Goal: Transaction & Acquisition: Purchase product/service

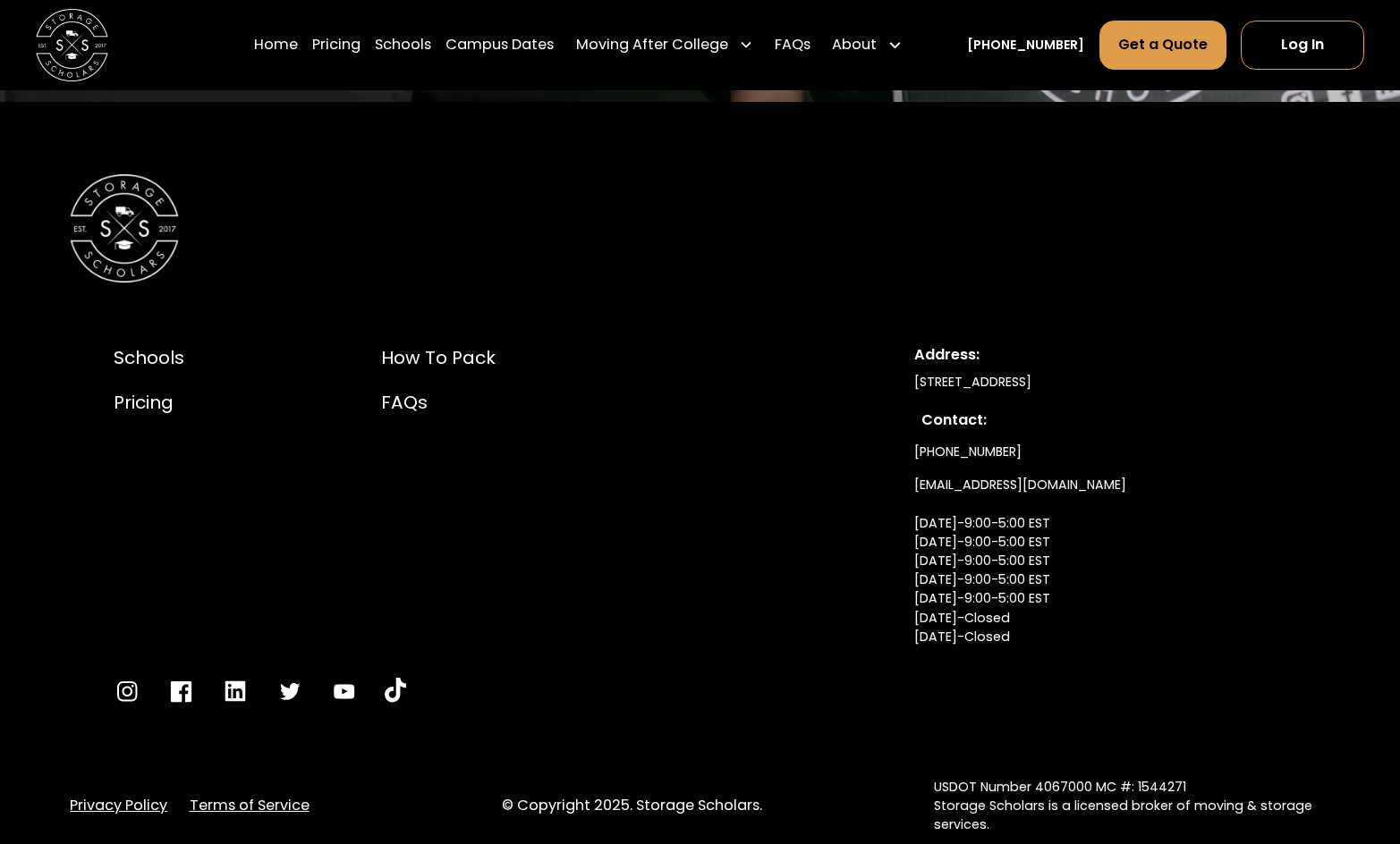
scroll to position [4676, 0]
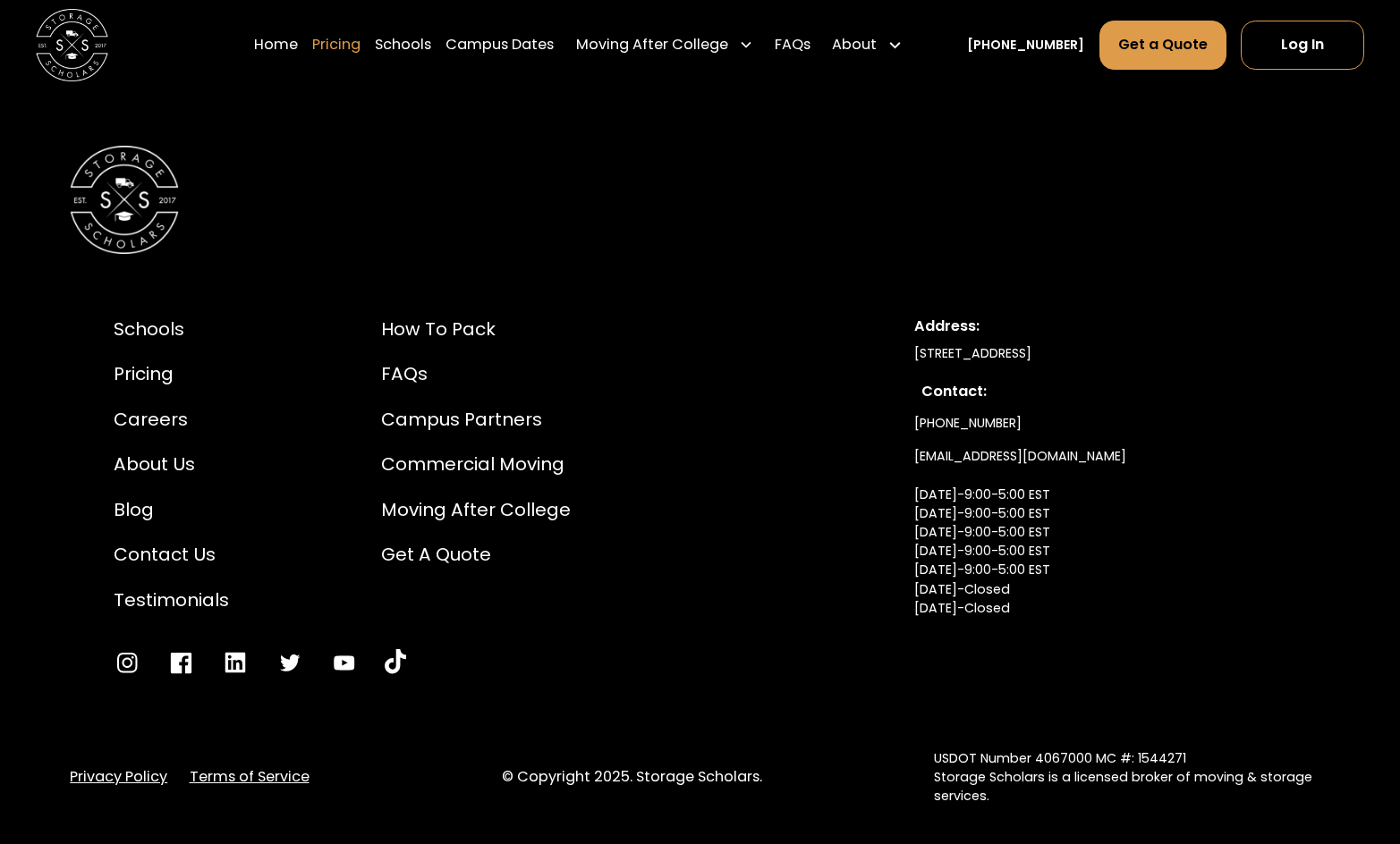
click at [360, 40] on link "Pricing" at bounding box center [336, 44] width 48 height 51
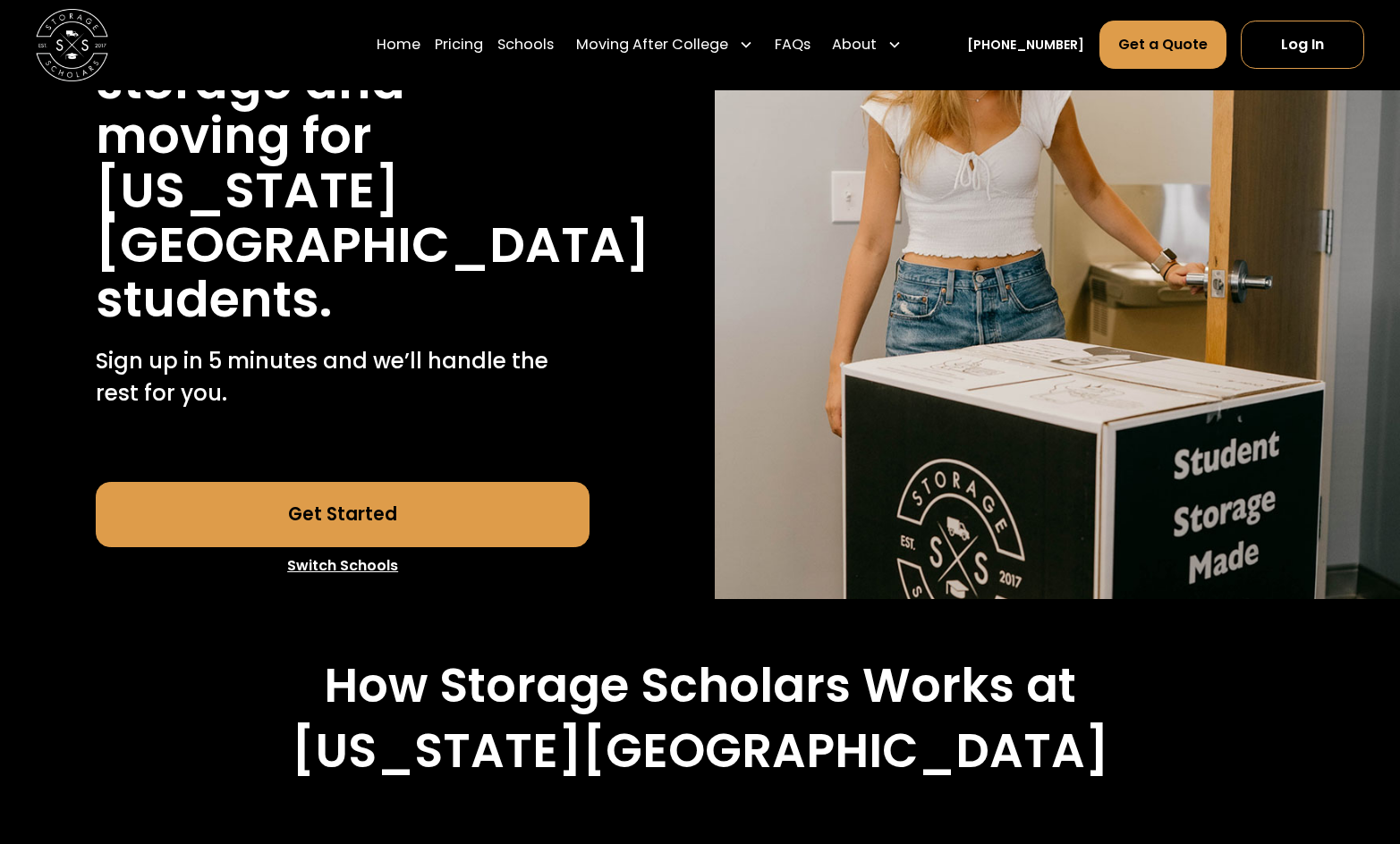
scroll to position [929, 0]
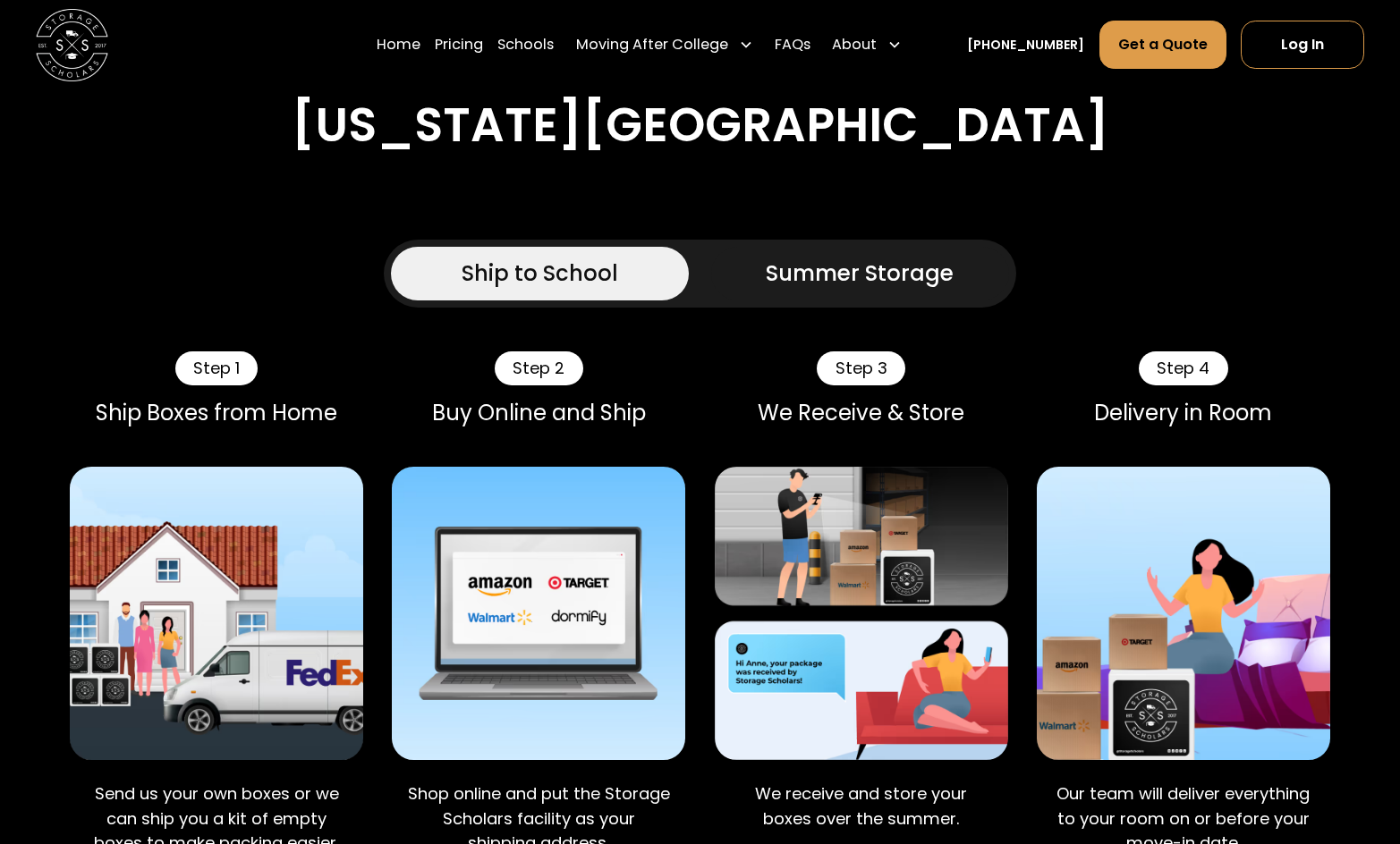
click at [574, 257] on div "Ship to School" at bounding box center [539, 272] width 157 height 32
click at [818, 257] on div "Summer Storage" at bounding box center [859, 272] width 188 height 32
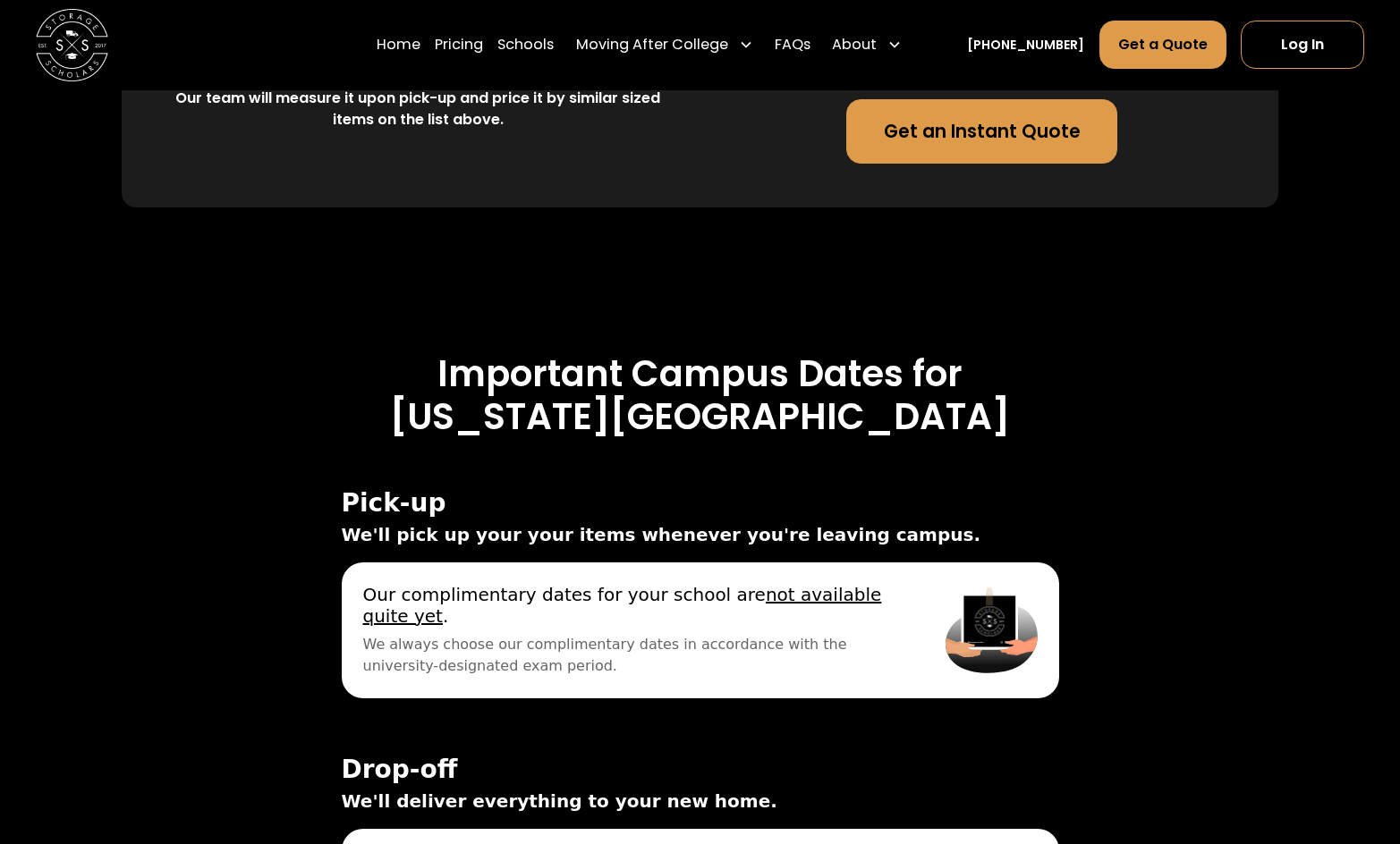
scroll to position [6078, 0]
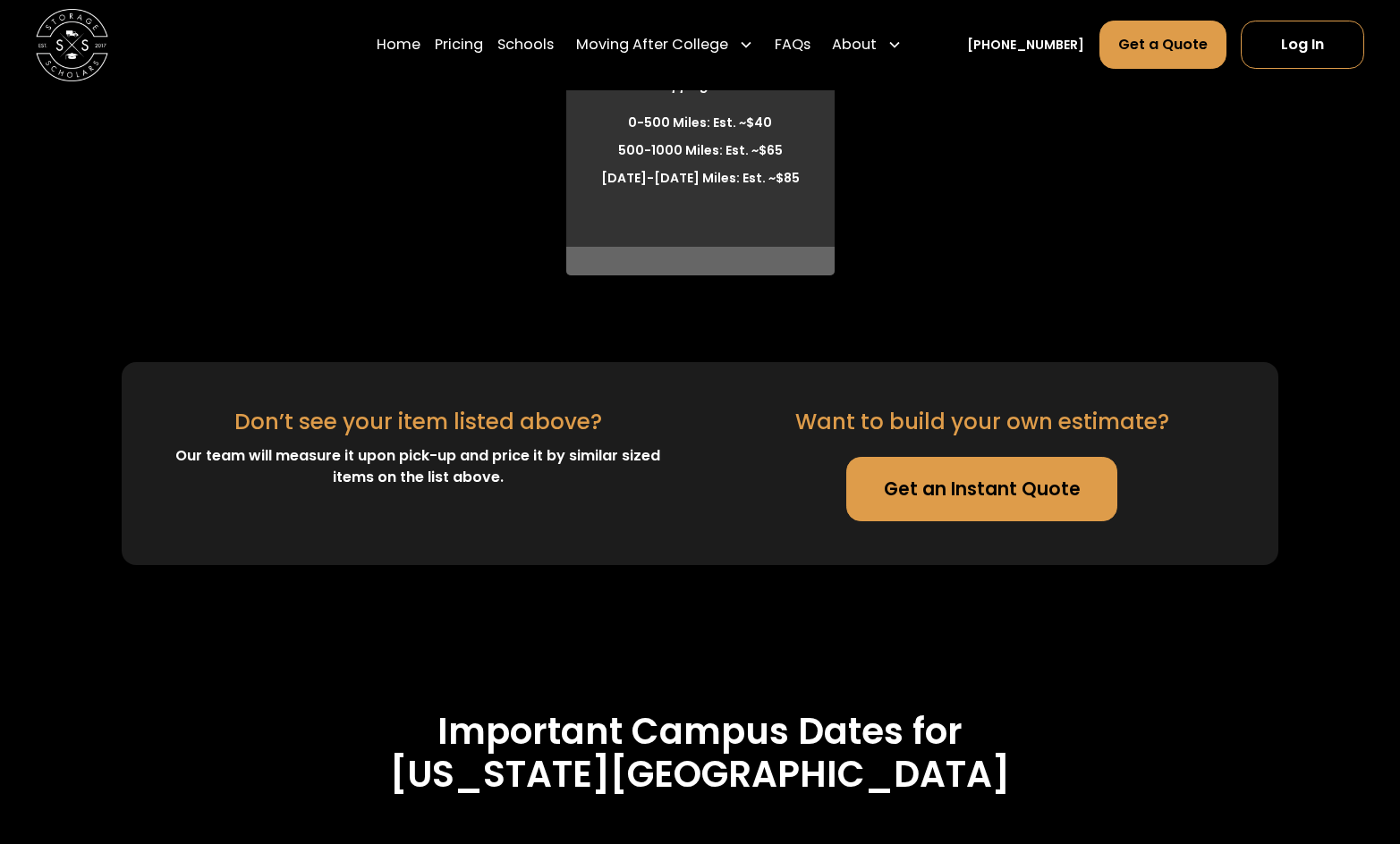
click at [960, 457] on link "Get an Instant Quote" at bounding box center [981, 490] width 271 height 65
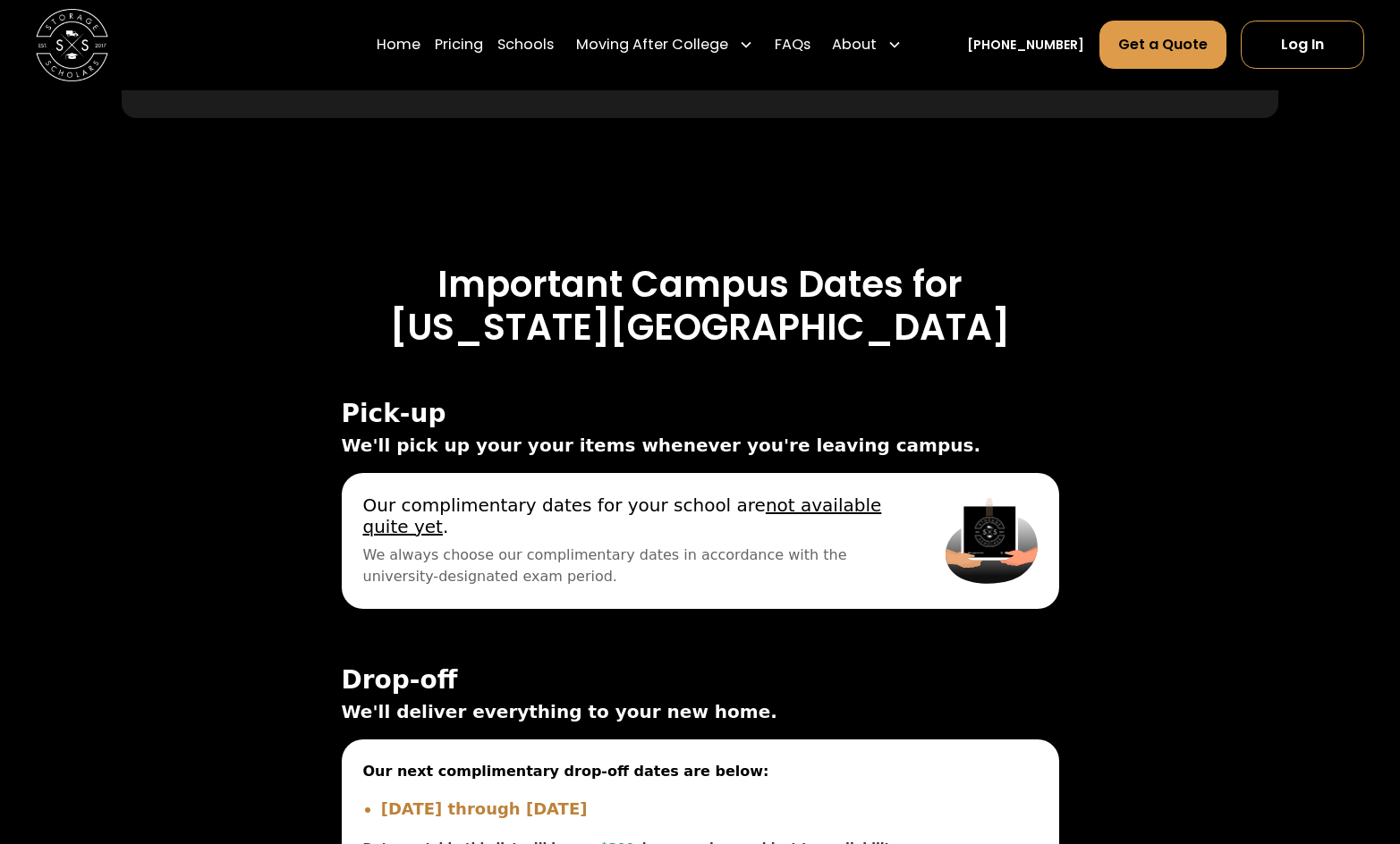
scroll to position [6168, 0]
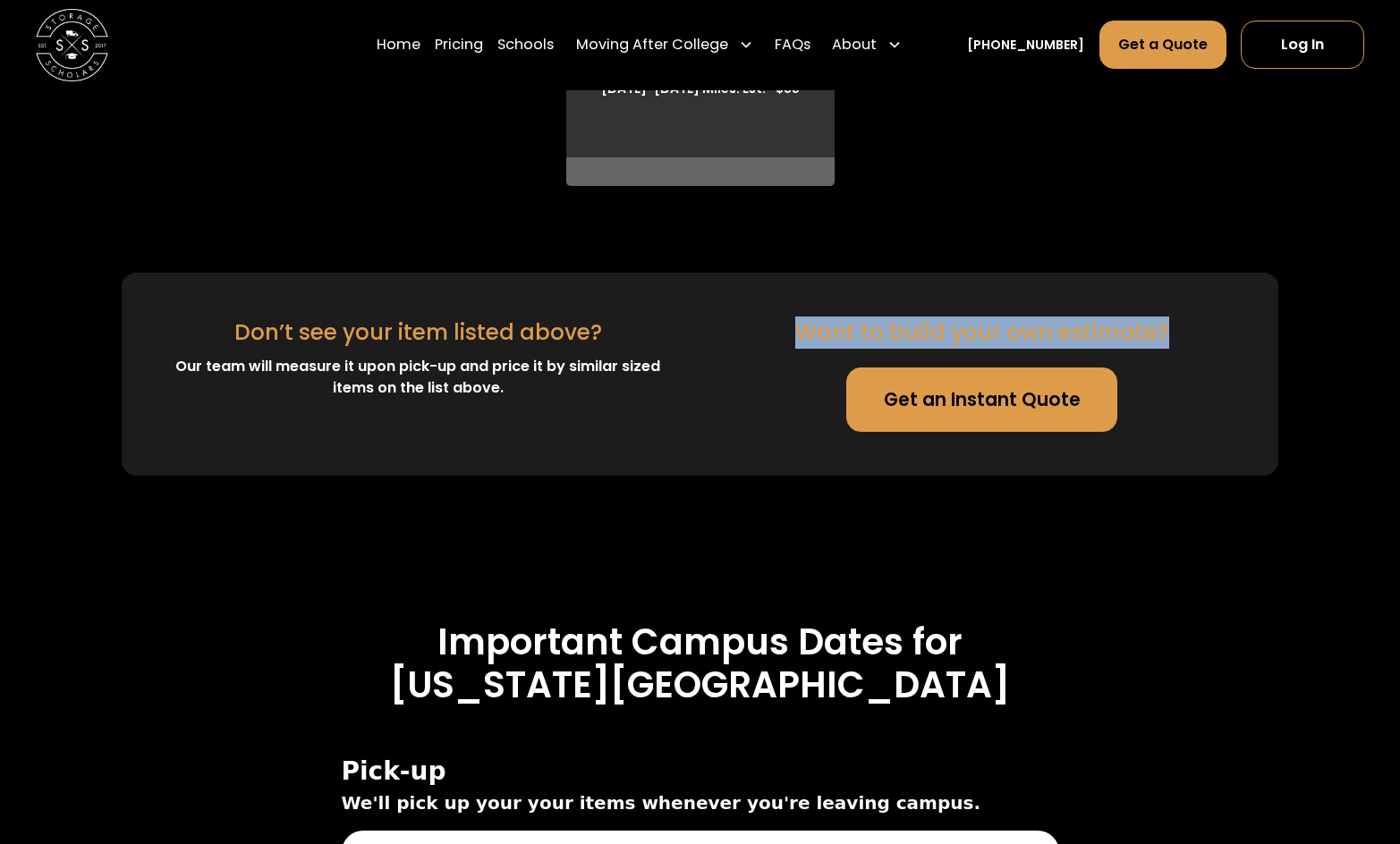
drag, startPoint x: 881, startPoint y: 207, endPoint x: 1170, endPoint y: 192, distance: 289.4
click at [1174, 272] on div "Don’t see your item listed above? Our team will measure it upon pick-up and pri…" at bounding box center [700, 373] width 1157 height 202
